Goal: Information Seeking & Learning: Learn about a topic

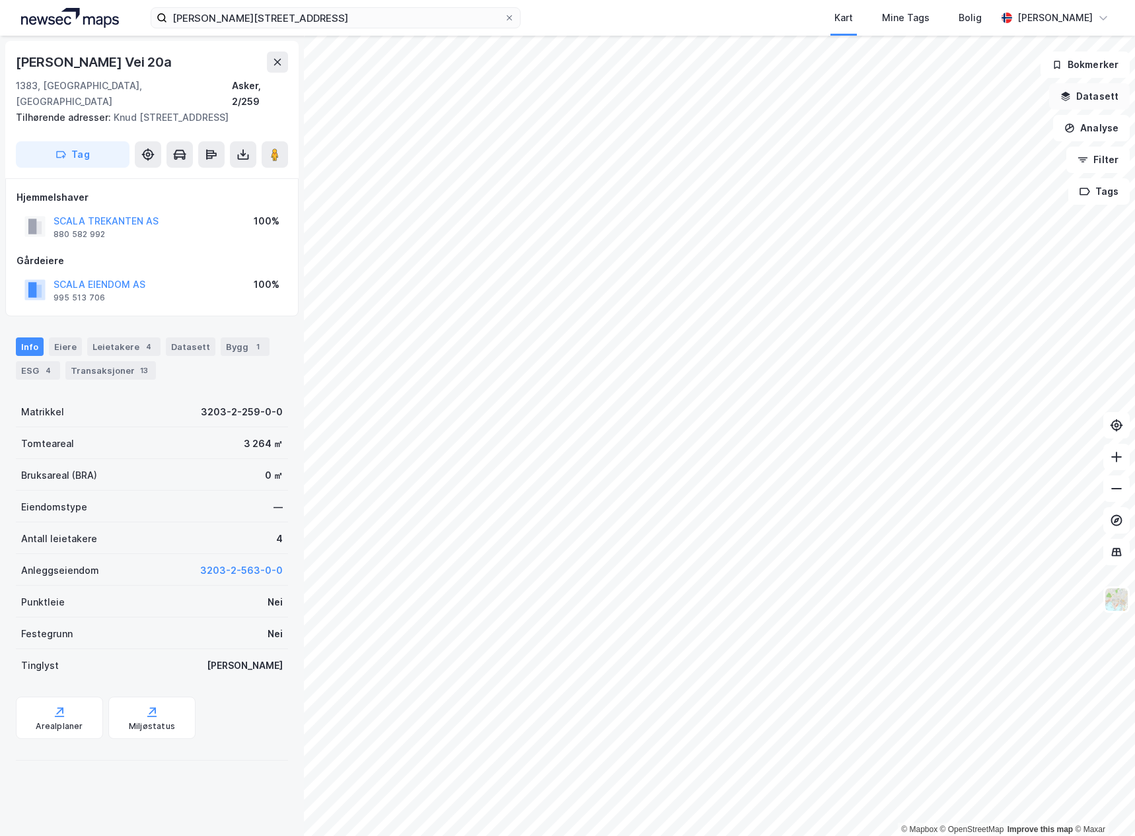
click at [1107, 102] on button "Datasett" at bounding box center [1089, 96] width 81 height 26
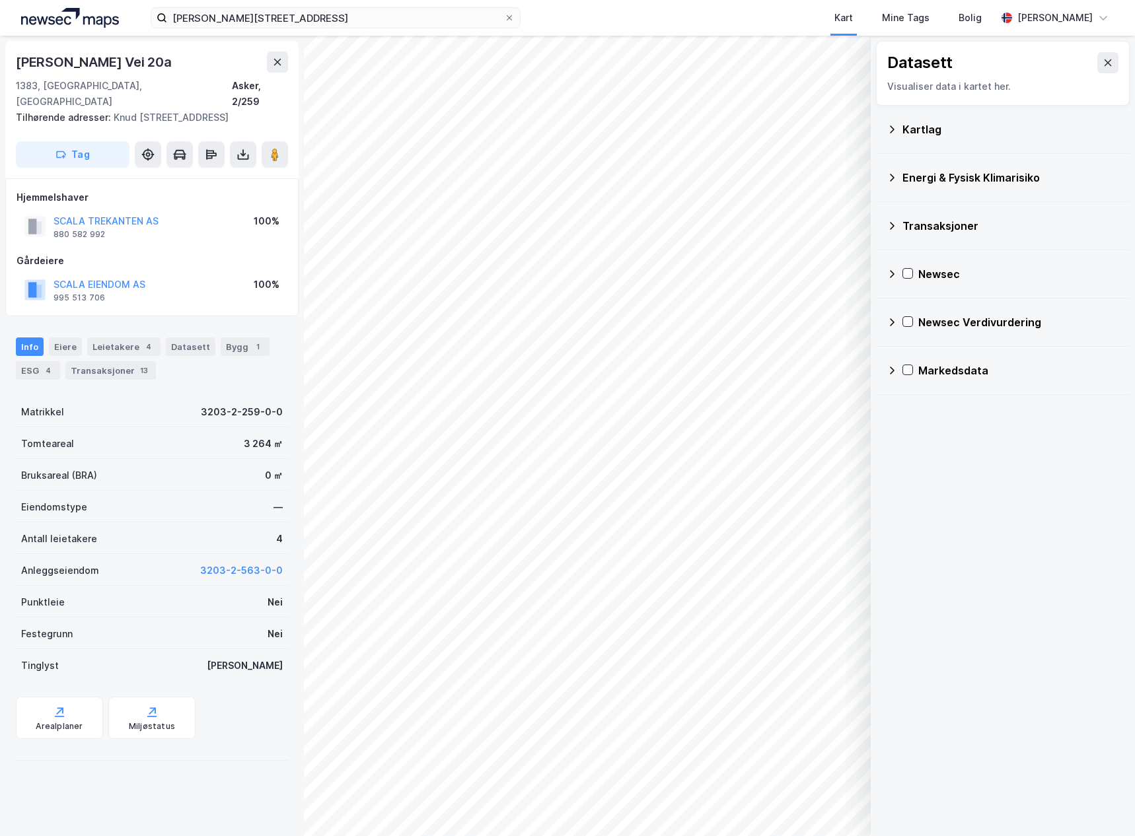
click at [894, 322] on icon at bounding box center [892, 322] width 5 height 8
click at [900, 265] on div "Newsec" at bounding box center [1002, 274] width 232 height 32
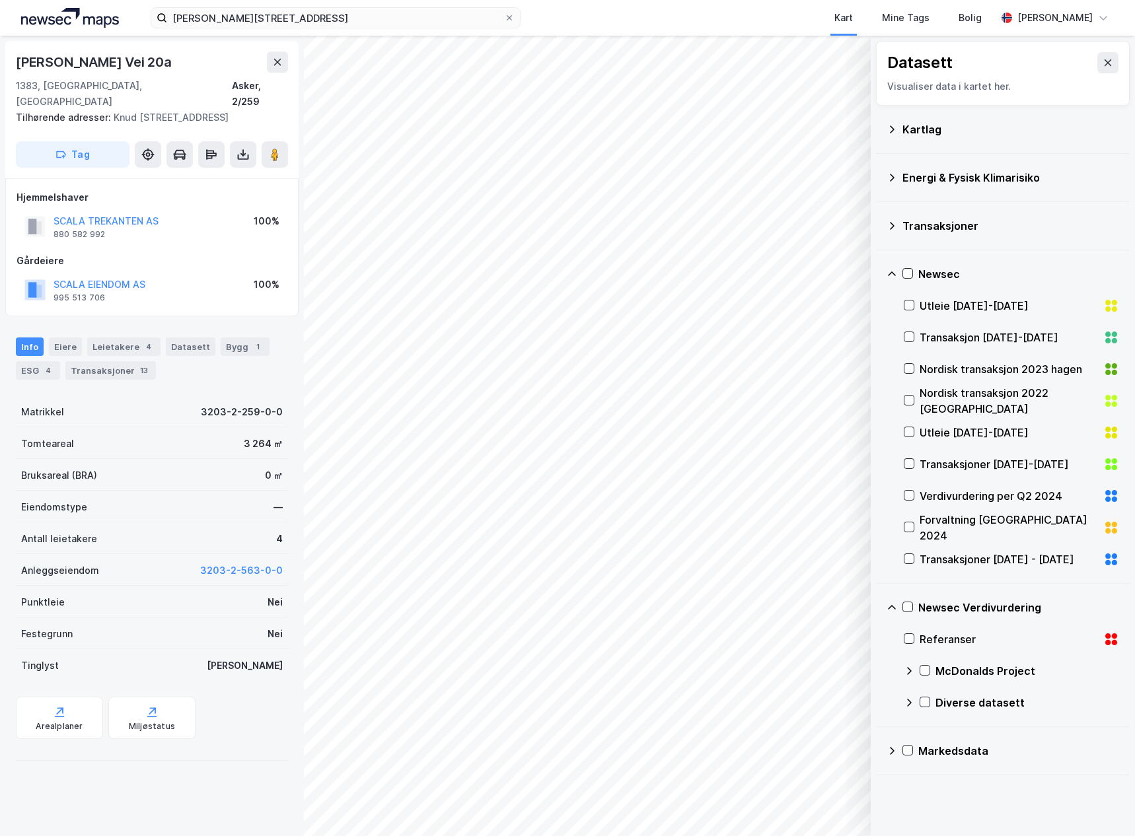
click at [891, 269] on icon at bounding box center [891, 274] width 11 height 11
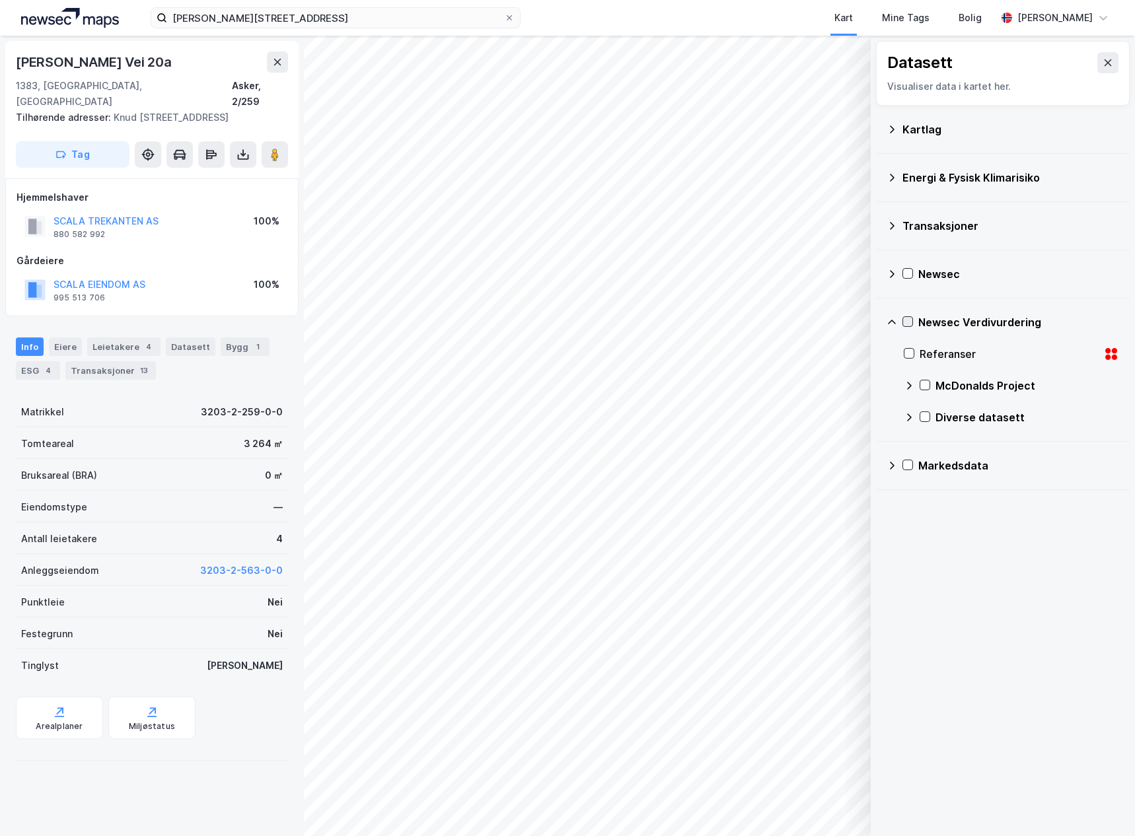
click at [908, 320] on icon at bounding box center [907, 321] width 9 height 9
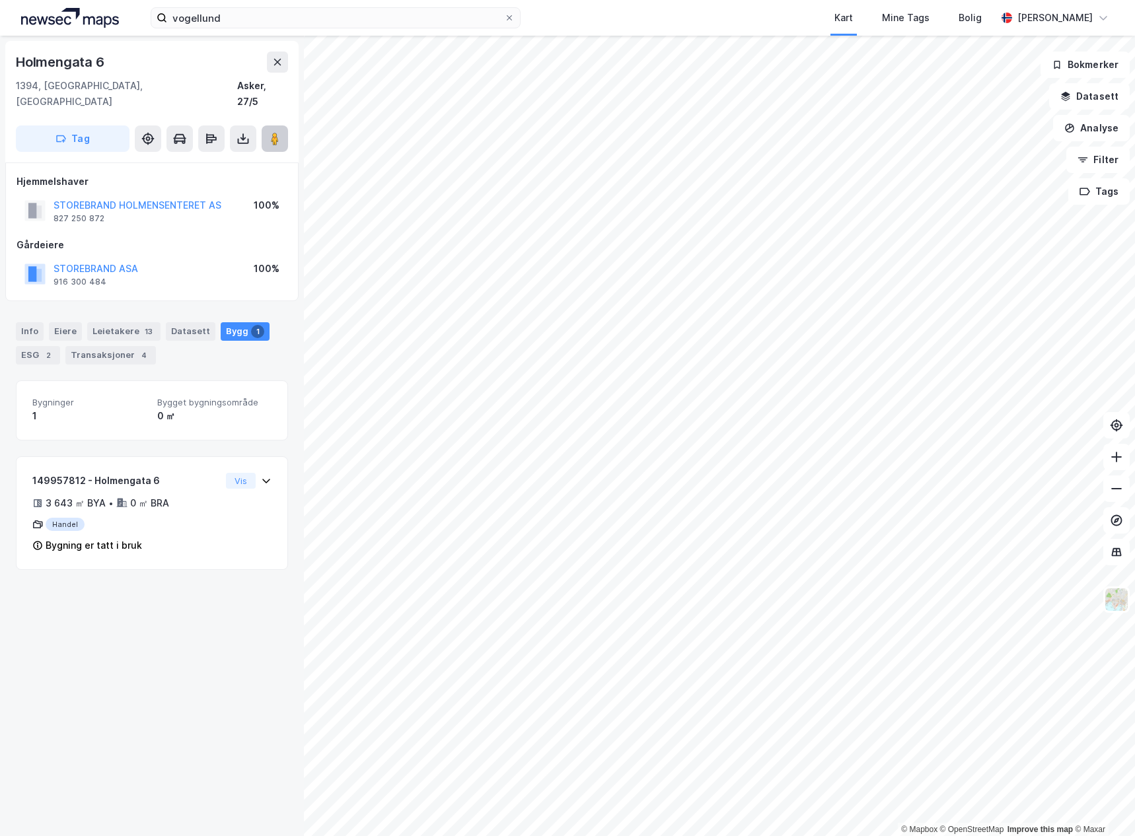
click at [269, 132] on icon at bounding box center [274, 138] width 13 height 13
click at [184, 497] on div "149957812 - Holmengata 6 3 643 ㎡ BYA • 0 ㎡ BRA Handel Bygning er tatt i bruk" at bounding box center [126, 513] width 188 height 81
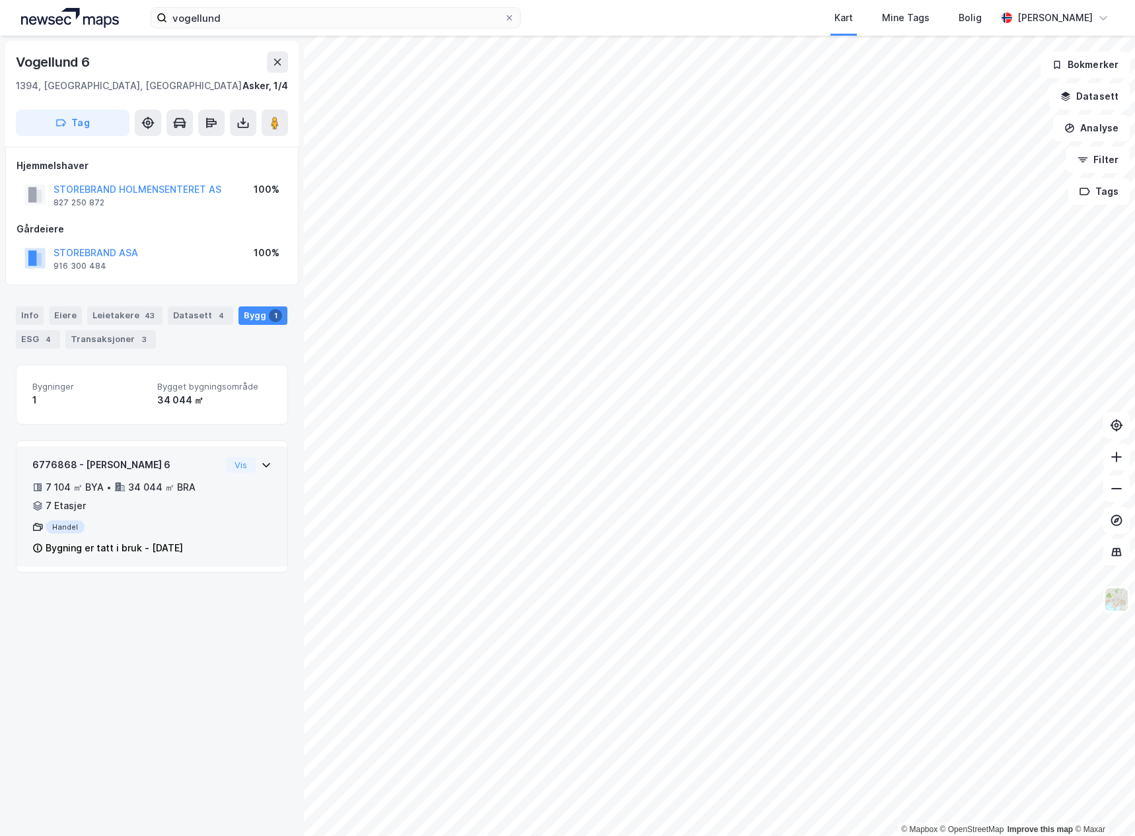
click at [244, 514] on div "6776868 - Vogellund 6 7 104 ㎡ BYA • 34 044 ㎡ BRA • 7 Etasjer Handel Bygning er …" at bounding box center [151, 512] width 239 height 110
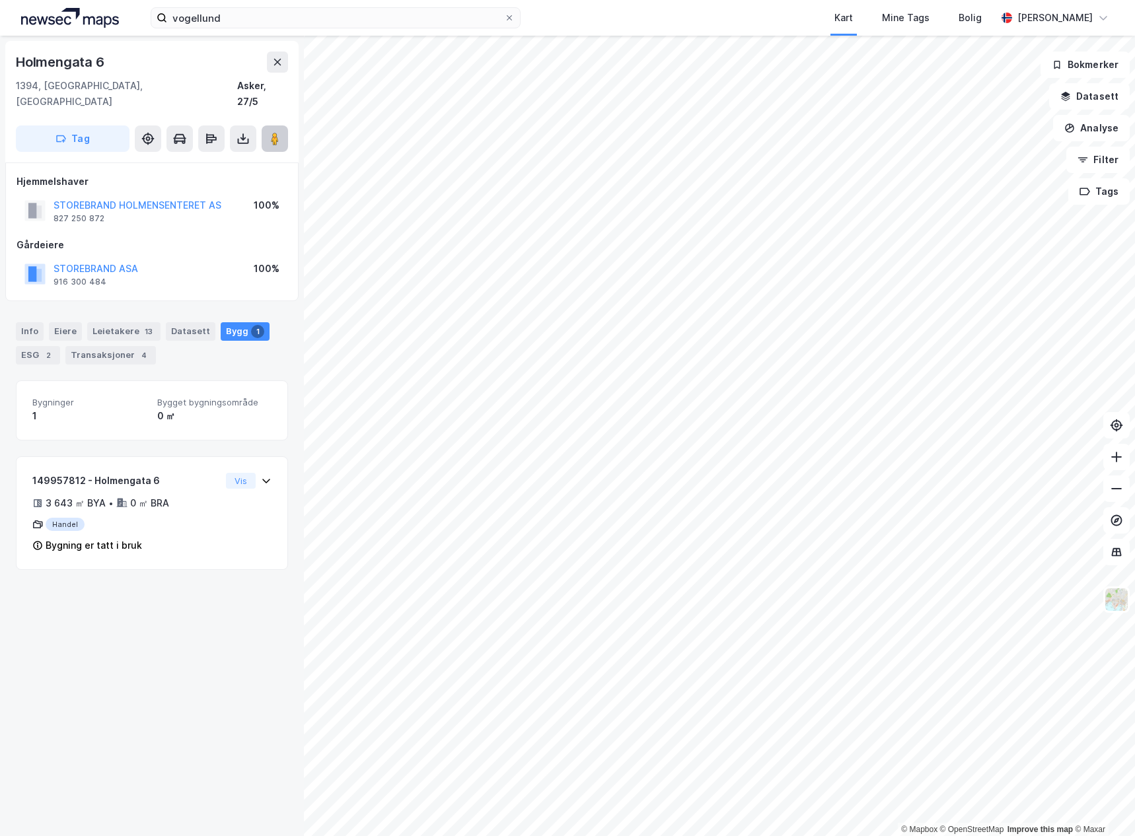
click at [282, 125] on button at bounding box center [275, 138] width 26 height 26
